Goal: Task Accomplishment & Management: Complete application form

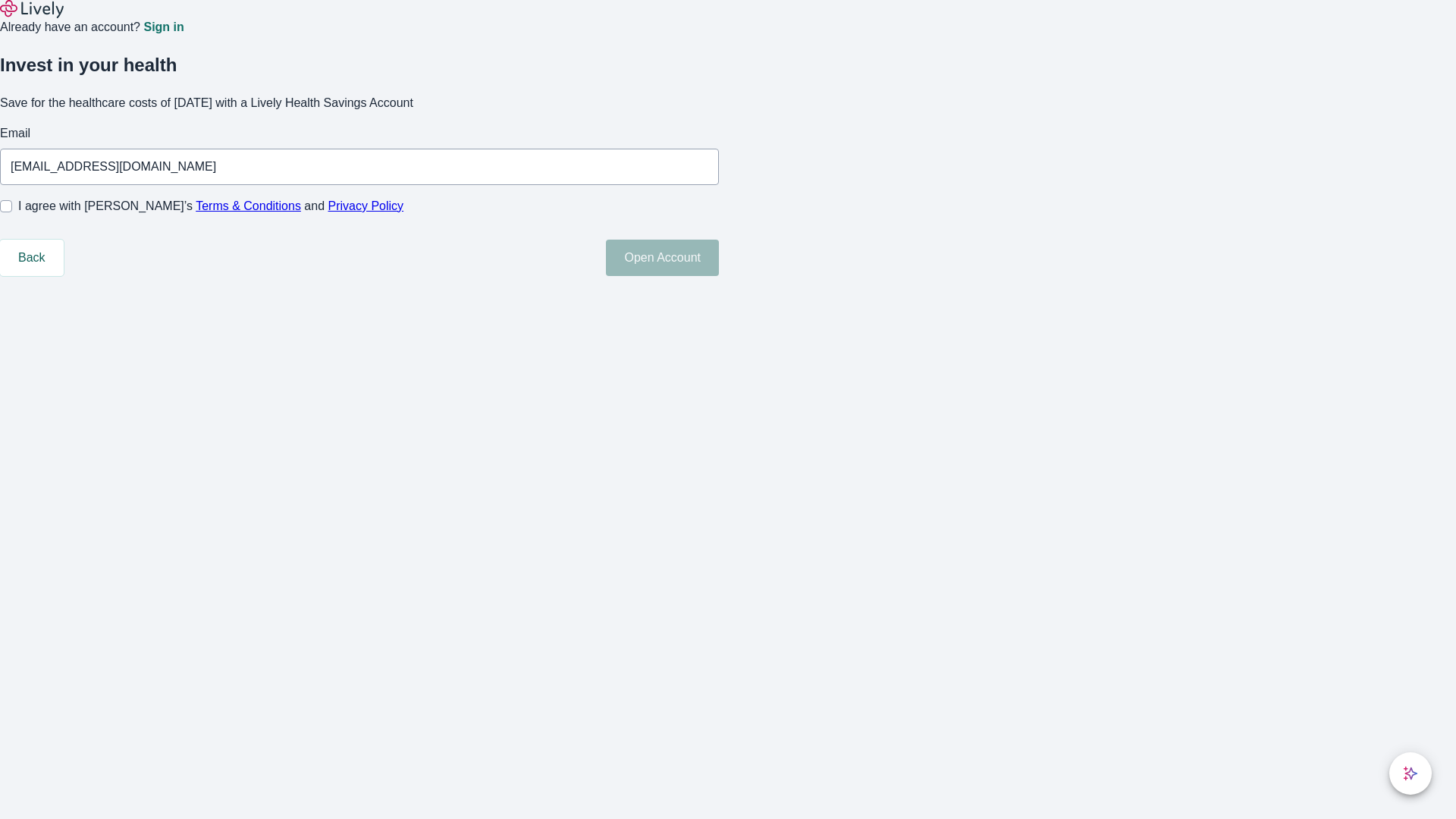
click at [12, 212] on input "I agree with Lively’s Terms & Conditions and Privacy Policy" at bounding box center [6, 206] width 12 height 12
checkbox input "true"
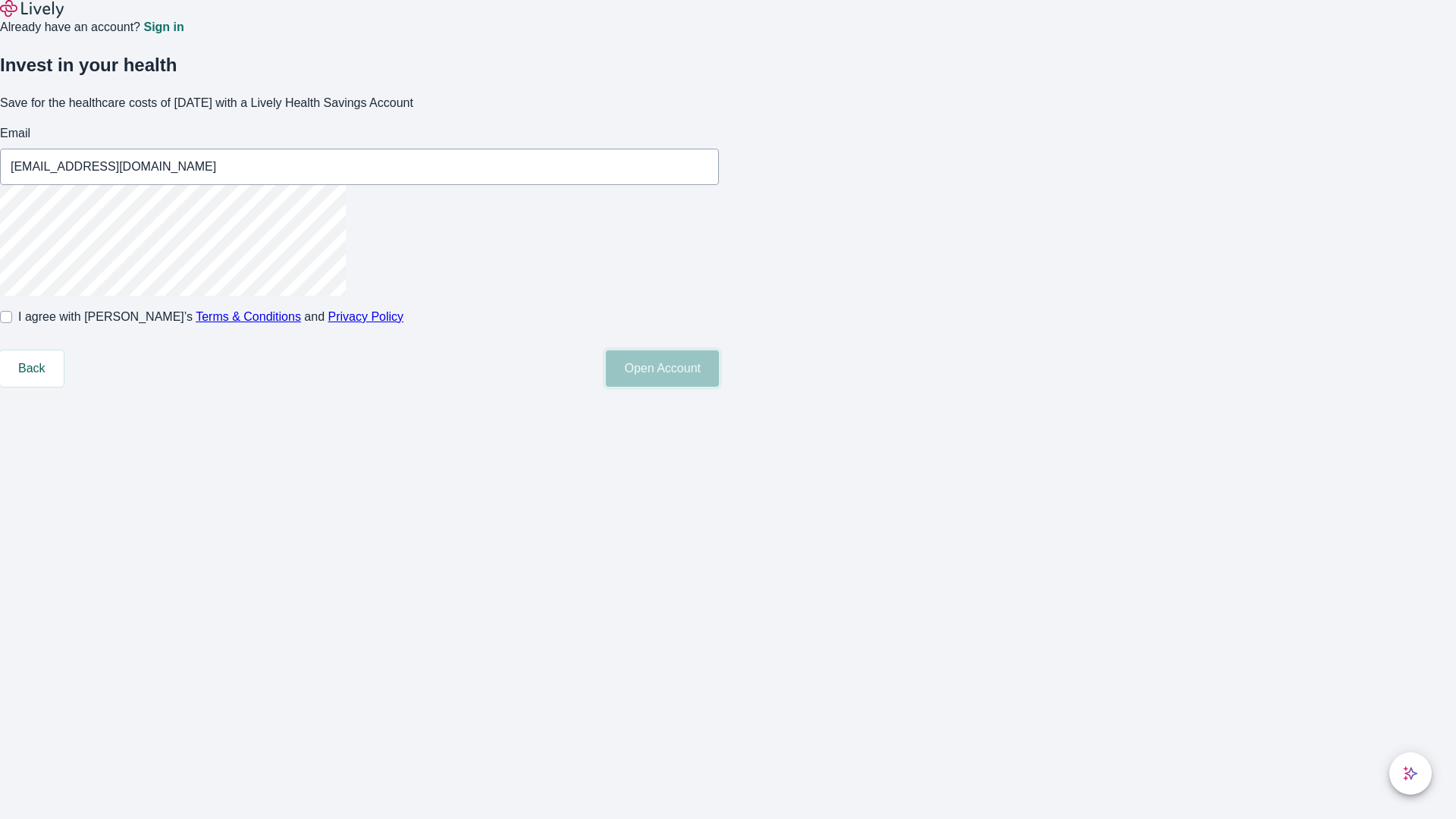
click at [719, 387] on button "Open Account" at bounding box center [662, 368] width 113 height 36
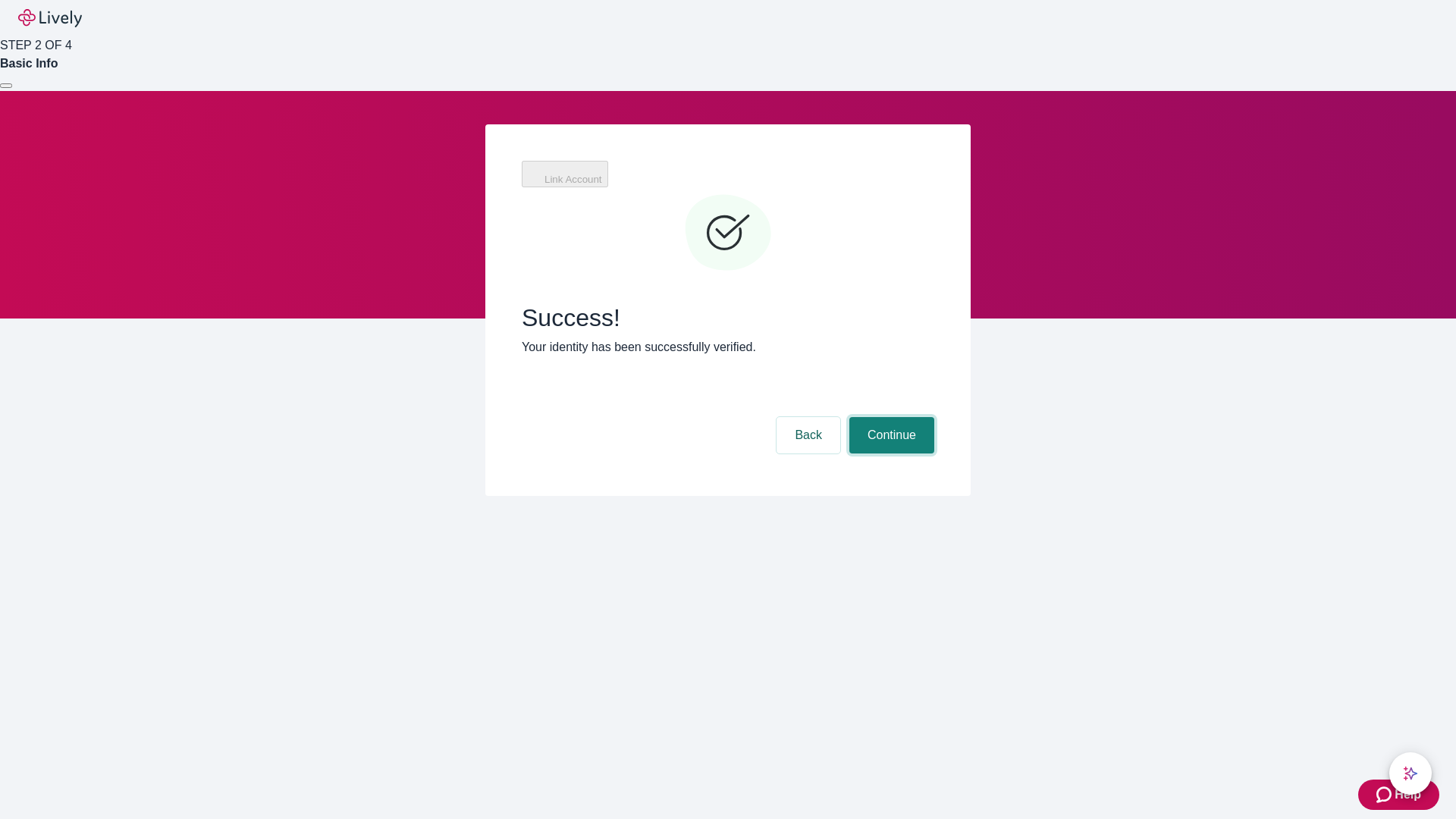
click at [890, 417] on button "Continue" at bounding box center [892, 435] width 85 height 36
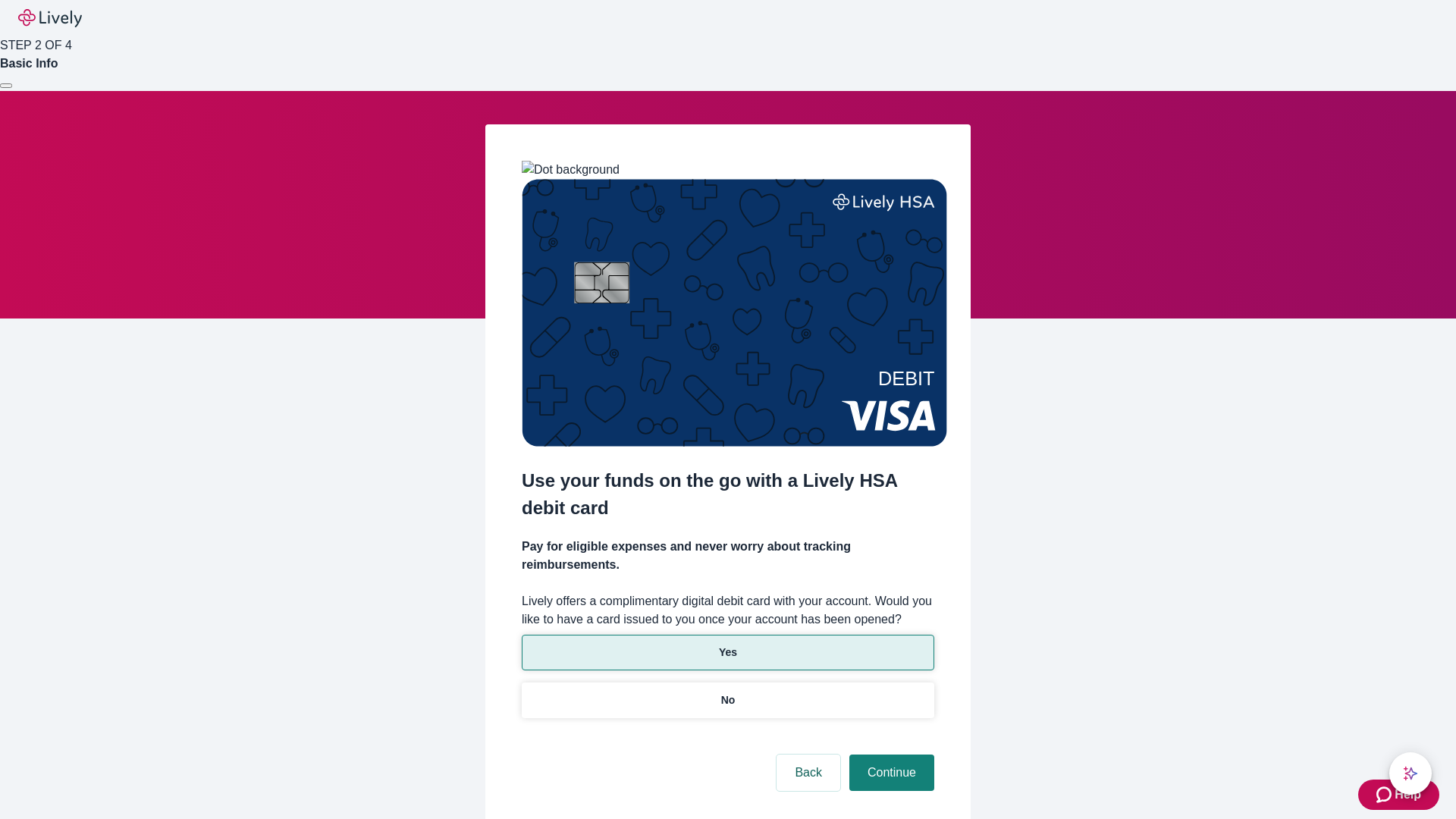
click at [727, 645] on p "Yes" at bounding box center [728, 653] width 18 height 16
click at [890, 755] on button "Continue" at bounding box center [892, 773] width 85 height 36
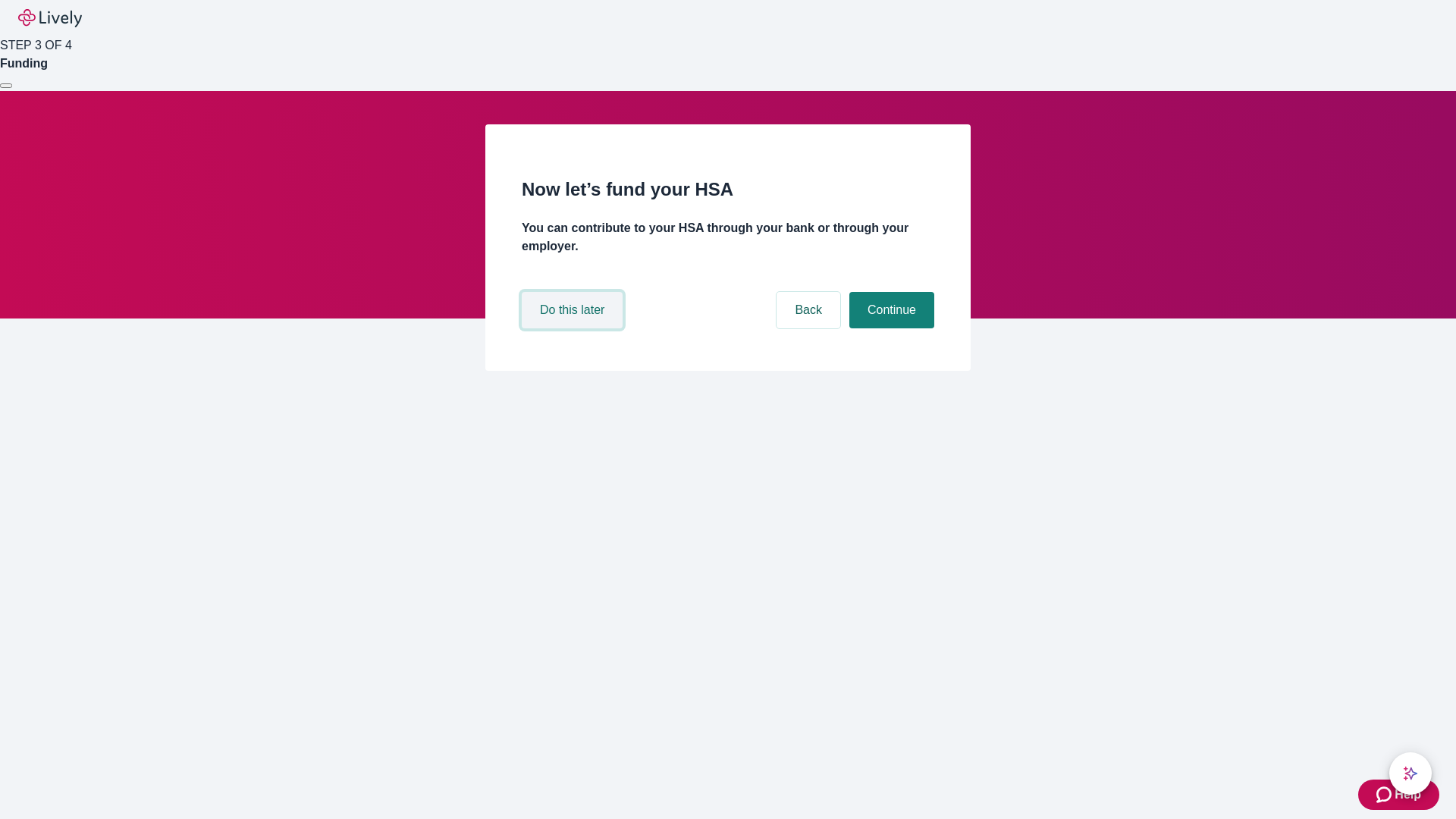
click at [574, 328] on button "Do this later" at bounding box center [571, 310] width 100 height 36
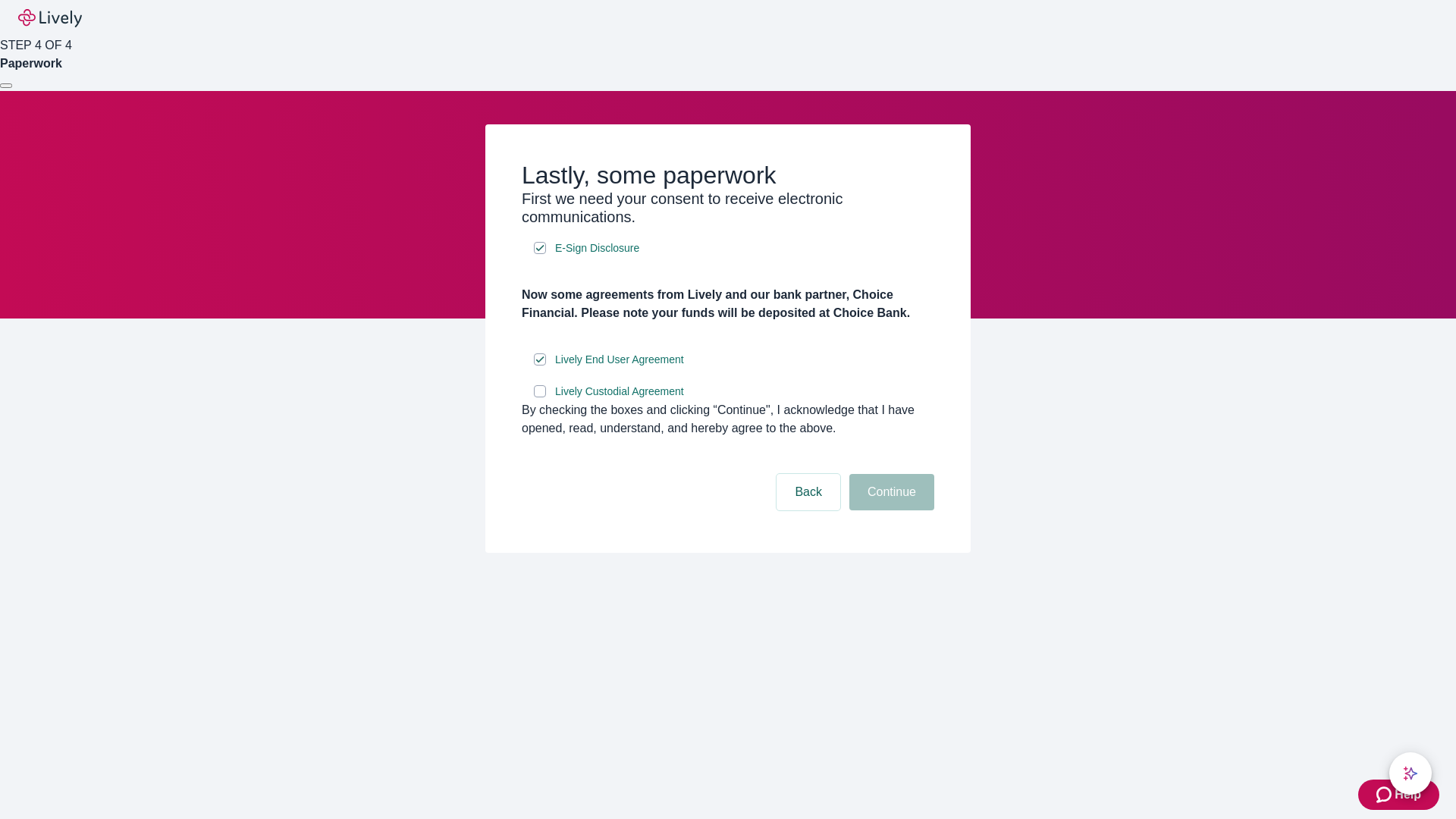
click at [540, 397] on input "Lively Custodial Agreement" at bounding box center [540, 391] width 12 height 12
checkbox input "true"
click at [890, 511] on button "Continue" at bounding box center [892, 493] width 85 height 36
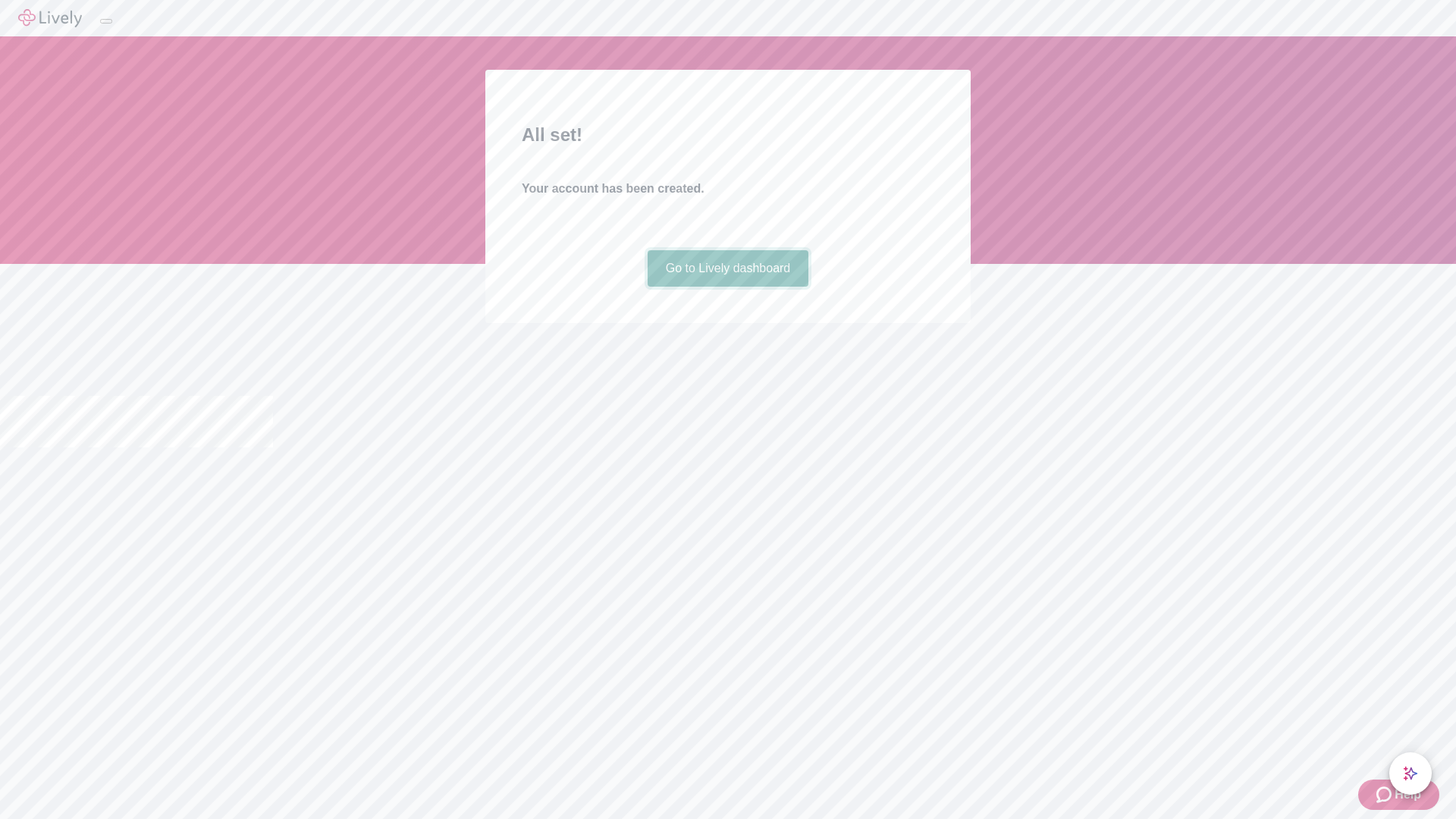
click at [727, 287] on link "Go to Lively dashboard" at bounding box center [728, 269] width 162 height 36
